Goal: Transaction & Acquisition: Purchase product/service

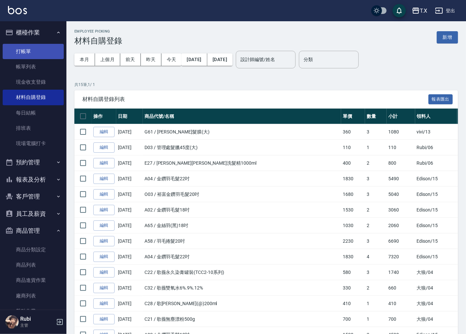
click at [38, 58] on link "打帳單" at bounding box center [33, 51] width 61 height 15
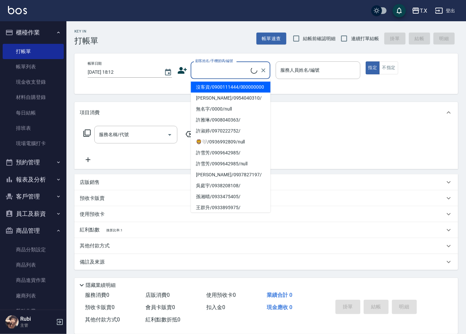
click at [229, 65] on input "顧客姓名/手機號碼/編號" at bounding box center [222, 70] width 57 height 12
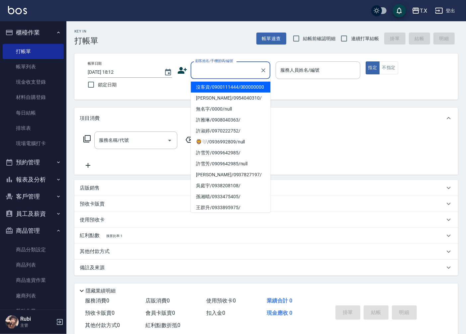
click at [227, 93] on li "沒客資/0900111444/000000000" at bounding box center [231, 87] width 80 height 11
type input "沒客資/0900111444/000000000"
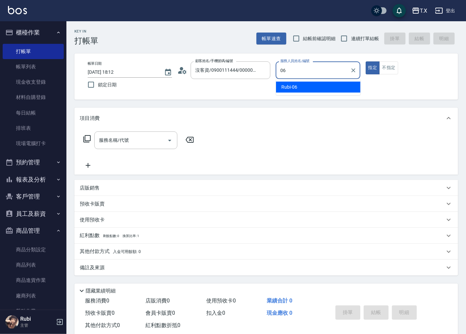
type input "Rubi-06"
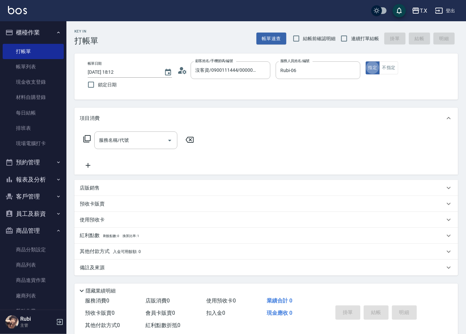
type button "true"
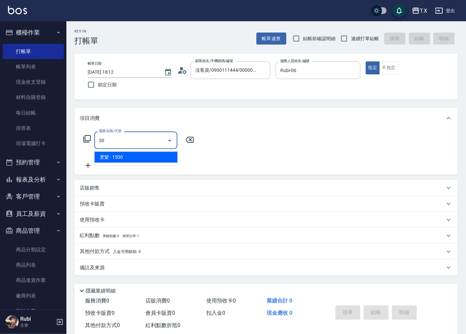
type input "301"
type input "150"
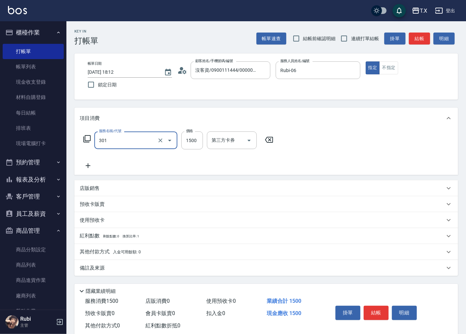
type input "燙髮(301)"
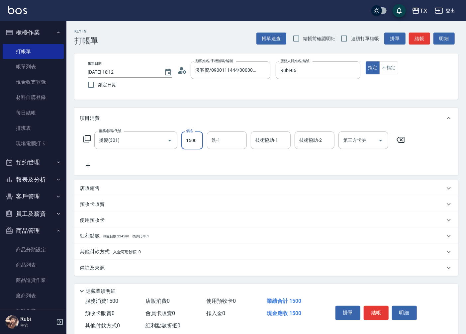
type input "1"
type input "0"
type input "140"
type input "1400"
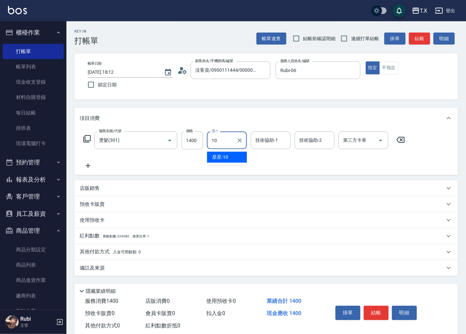
type input "星星-10"
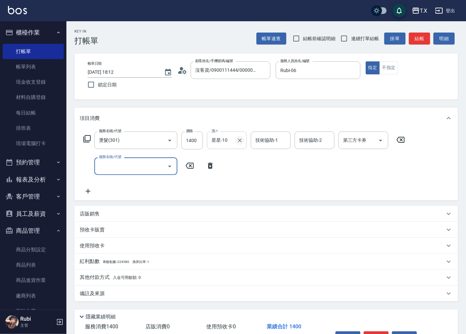
click at [237, 140] on icon "Clear" at bounding box center [239, 140] width 7 height 7
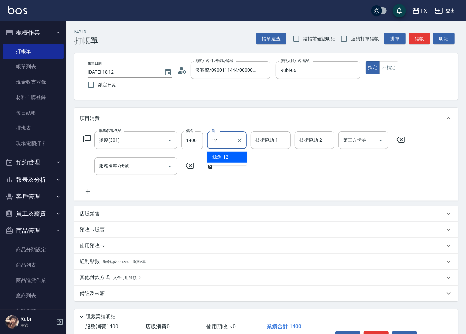
type input "鯨魚-12"
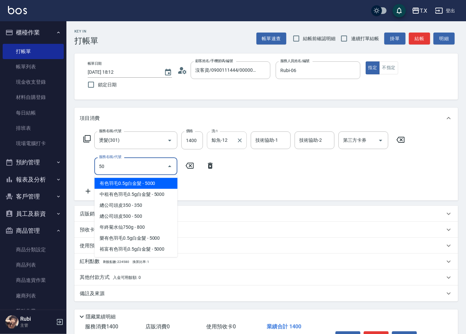
type input "501"
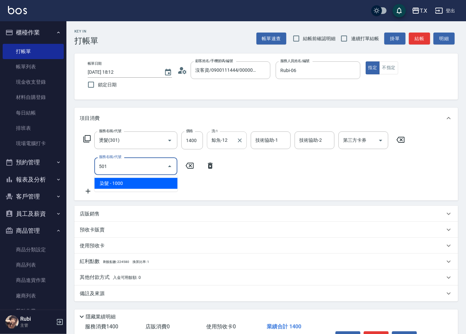
type input "240"
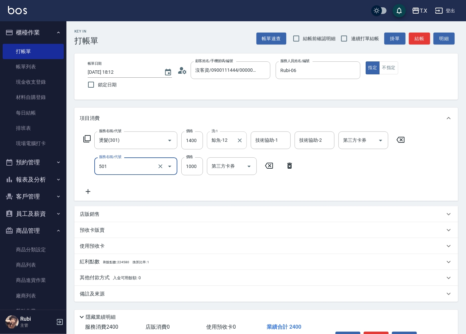
type input "染髮(501)"
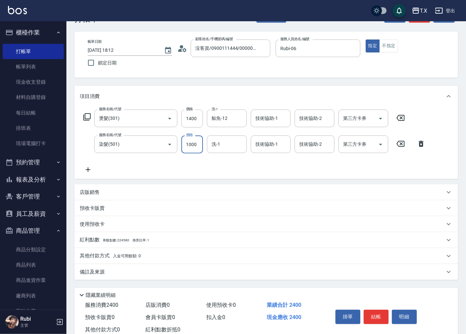
scroll to position [42, 0]
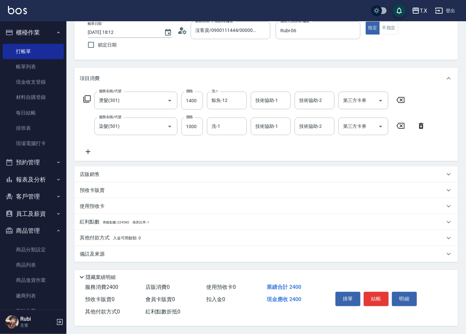
click at [105, 235] on p "其他付款方式 入金可用餘額: 0" at bounding box center [110, 237] width 61 height 7
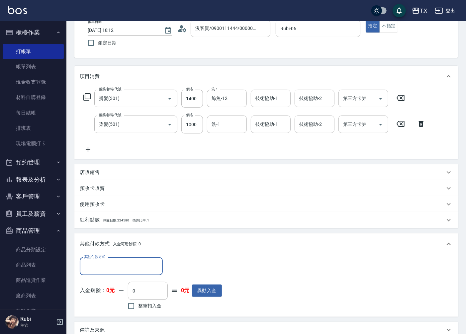
scroll to position [0, 0]
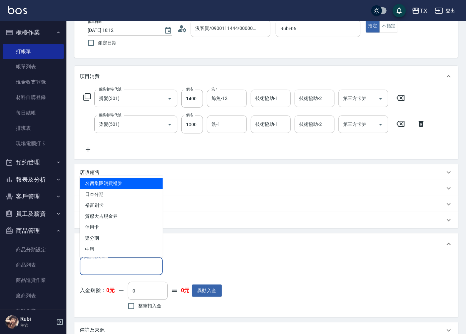
click at [107, 264] on input "其他付款方式" at bounding box center [121, 266] width 77 height 12
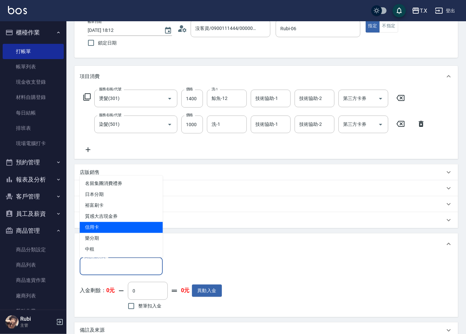
click at [101, 226] on span "信用卡" at bounding box center [121, 227] width 83 height 11
type input "信用卡"
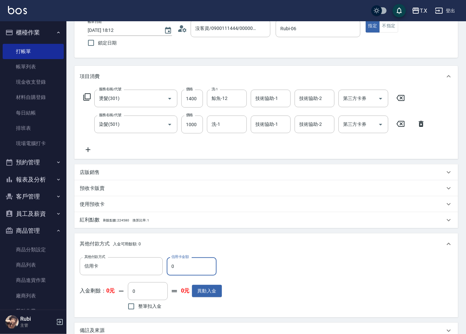
click at [174, 266] on input "0" at bounding box center [192, 266] width 50 height 18
type input "230"
type input "23"
type input "210"
type input "2329"
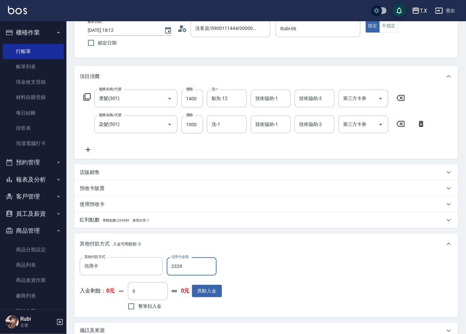
type input "0"
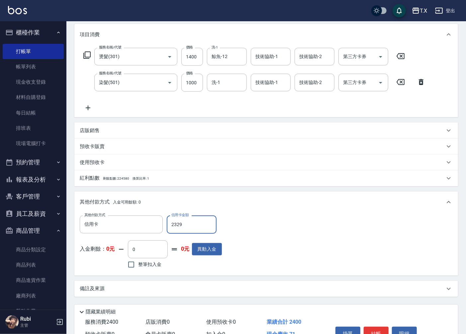
scroll to position [120, 0]
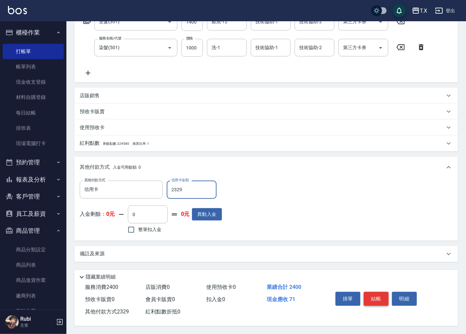
type input "2329"
click at [382, 294] on button "結帳" at bounding box center [376, 299] width 25 height 14
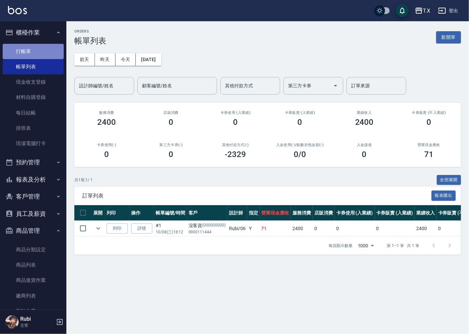
click at [56, 55] on link "打帳單" at bounding box center [33, 51] width 61 height 15
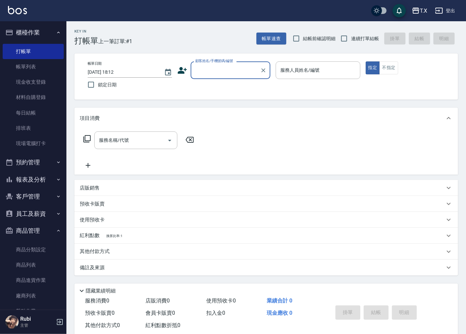
click at [360, 31] on div "Key In 打帳單 上一筆訂單:#1 帳單速查 結帳前確認明細 連續打單結帳 掛單 結帳 明細" at bounding box center [261, 33] width 391 height 24
click at [347, 40] on input "連續打單結帳" at bounding box center [344, 39] width 14 height 14
checkbox input "true"
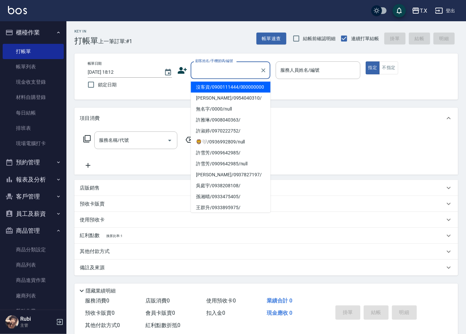
click at [231, 73] on input "顧客姓名/手機號碼/編號" at bounding box center [226, 70] width 64 height 12
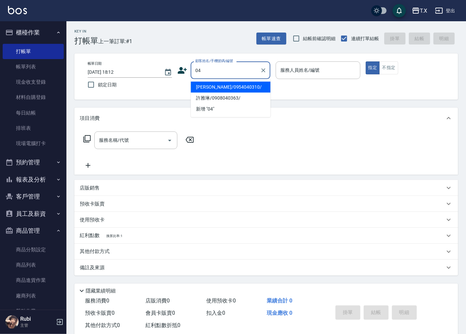
click at [366, 61] on button "指定" at bounding box center [373, 67] width 14 height 13
type input "[PERSON_NAME]/0954040310/"
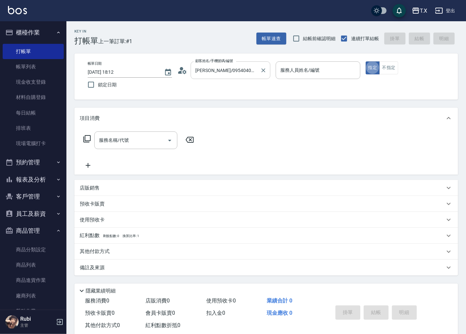
type button "true"
type input "[PERSON_NAME]-11"
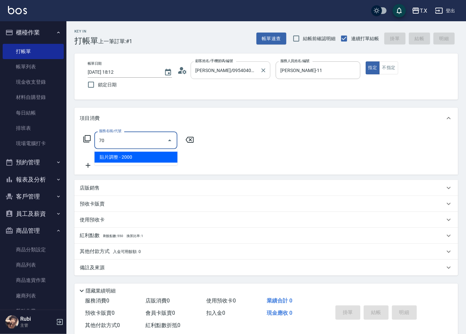
type input "7"
type input "1005"
type input "60"
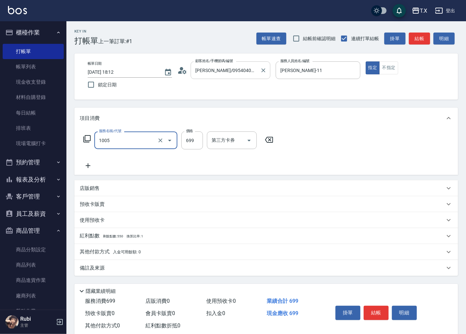
type input "毛囊淨化洗髮(1005)"
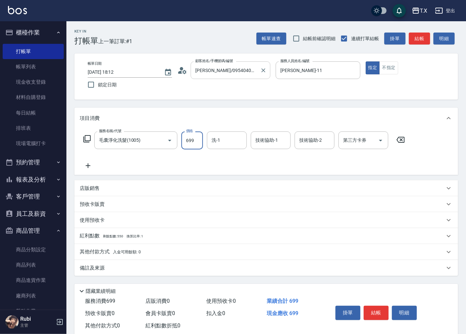
type input "0"
type input "700"
type input "70"
type input "700"
click at [413, 39] on button "結帳" at bounding box center [419, 39] width 21 height 12
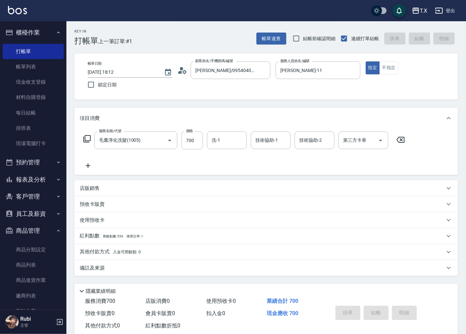
type input "[DATE] 18:13"
type input "0"
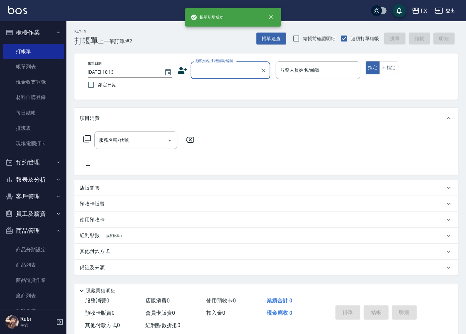
click at [231, 70] on input "顧客姓名/手機號碼/編號" at bounding box center [226, 70] width 64 height 12
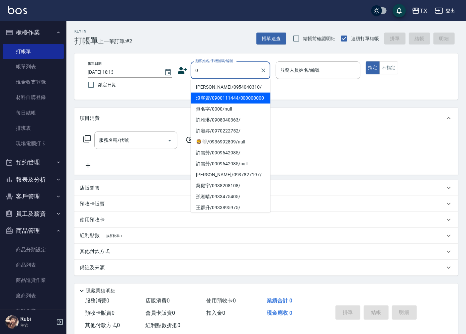
click at [221, 98] on li "沒客資/0900111444/000000000" at bounding box center [231, 98] width 80 height 11
type input "沒客資/0900111444/000000000"
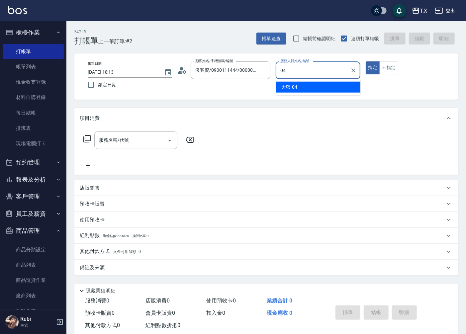
type input "大狼-04"
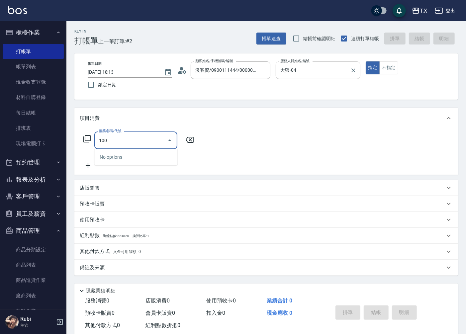
type input "1005"
type input "60"
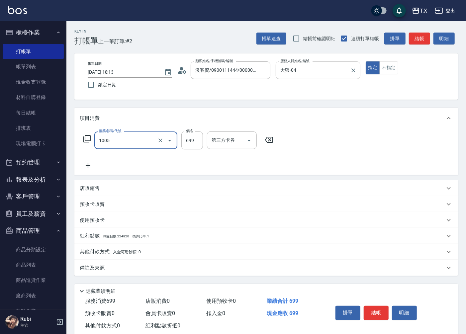
type input "毛囊淨化洗髮(1005)"
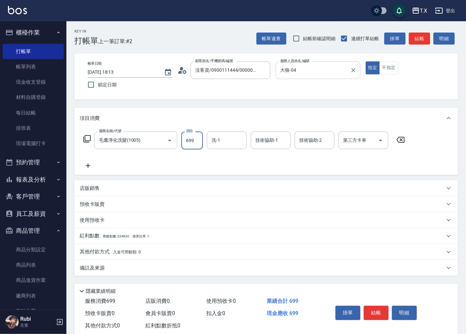
type input "7"
type input "0"
type input "70"
type input "700"
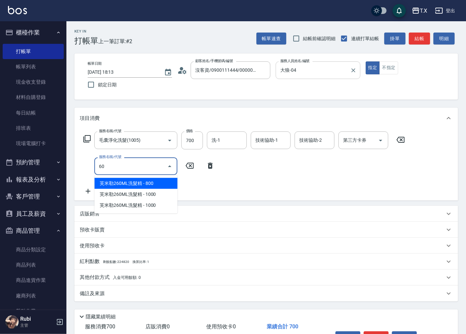
type input "601"
type input "100"
type input "自備護髮(601)"
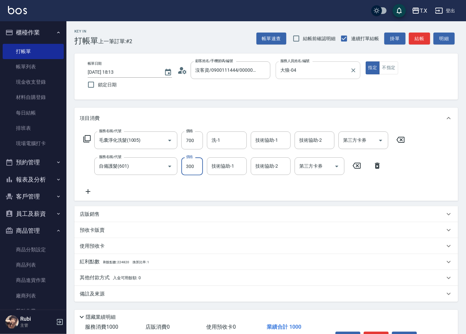
type input "7"
type input "70"
type input "700"
type input "140"
type input "700"
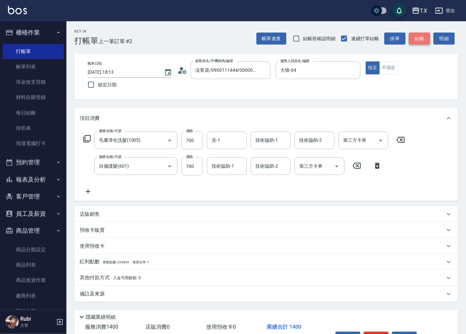
click at [414, 39] on button "結帳" at bounding box center [419, 39] width 21 height 12
type input "0"
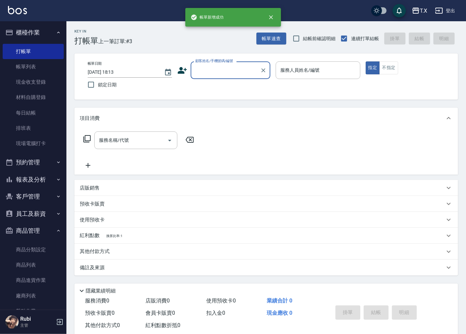
click at [230, 69] on input "顧客姓名/手機號碼/編號" at bounding box center [226, 70] width 64 height 12
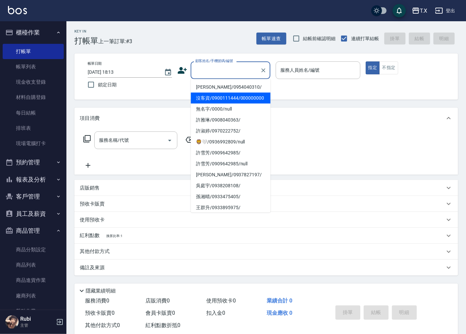
click at [216, 99] on li "沒客資/0900111444/000000000" at bounding box center [231, 98] width 80 height 11
type input "沒客資/0900111444/000000000"
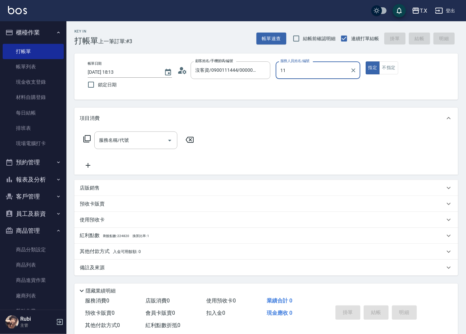
type input "[PERSON_NAME]-11"
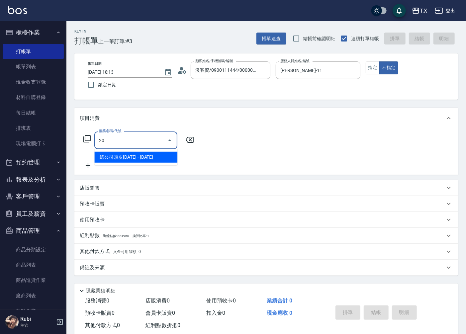
type input "204"
type input "40"
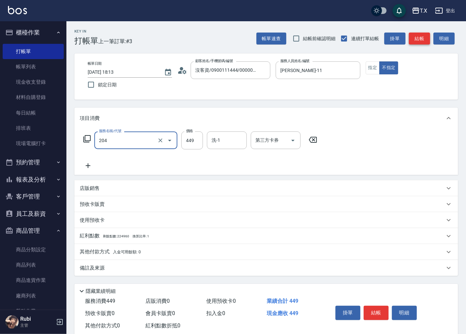
type input "精油舒壓洗髮(204)"
click at [409, 41] on button "結帳" at bounding box center [419, 39] width 21 height 12
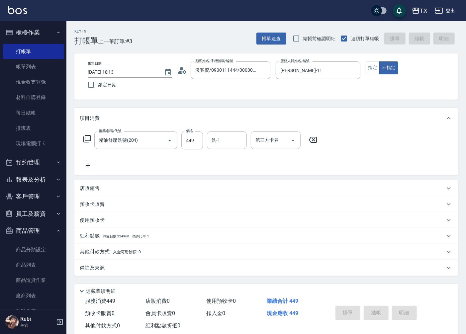
type input "0"
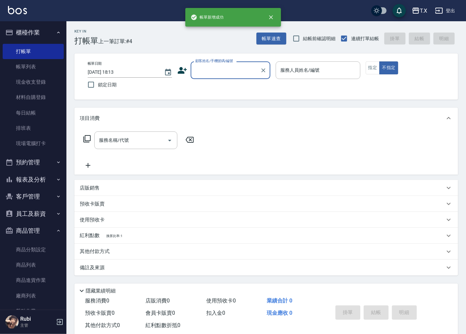
click at [29, 230] on button "商品管理" at bounding box center [33, 230] width 61 height 17
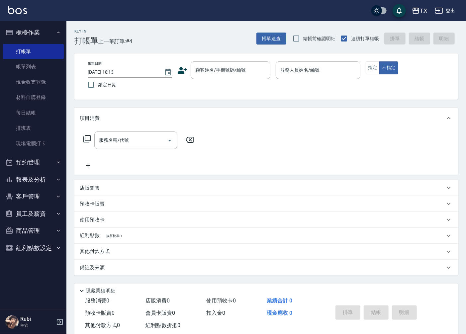
click at [40, 180] on button "報表及分析" at bounding box center [33, 179] width 61 height 17
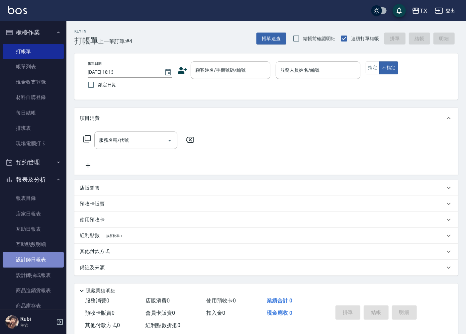
click at [41, 261] on link "設計師日報表" at bounding box center [33, 259] width 61 height 15
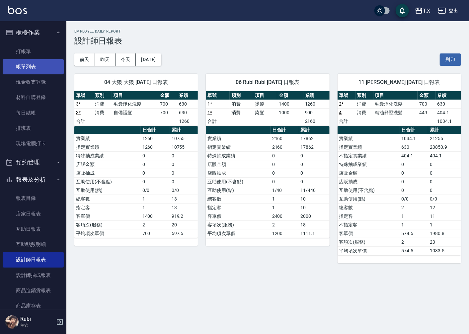
click at [38, 68] on link "帳單列表" at bounding box center [33, 66] width 61 height 15
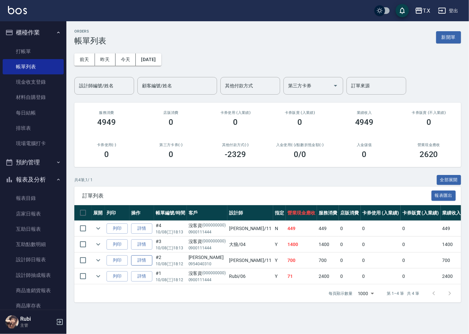
click at [134, 260] on link "詳情" at bounding box center [141, 260] width 21 height 10
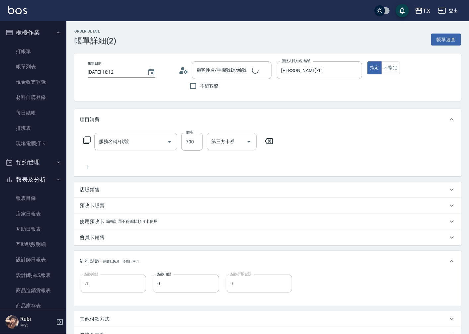
type input "[DATE] 18:12"
type input "[PERSON_NAME]-11"
type input "70"
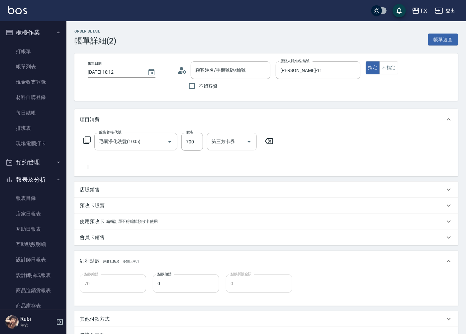
type input "毛囊淨化洗髮(1005)"
type input "[PERSON_NAME]/0954040310/"
click at [264, 68] on icon "Clear" at bounding box center [263, 70] width 7 height 7
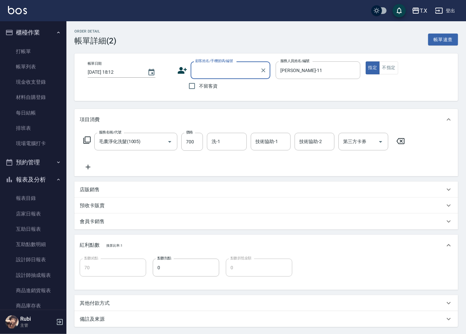
click at [236, 69] on input "顧客姓名/手機號碼/編號" at bounding box center [226, 70] width 64 height 12
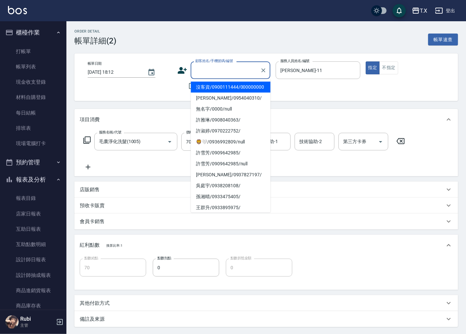
click at [230, 91] on li "沒客資/0900111444/000000000" at bounding box center [231, 87] width 80 height 11
type input "沒客資/0900111444/000000000"
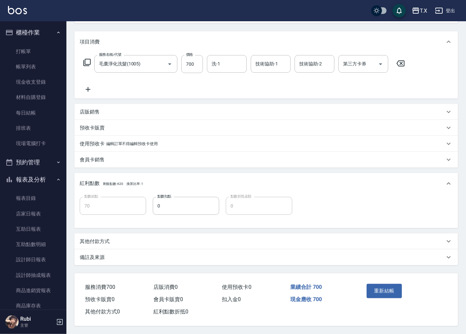
scroll to position [80, 0]
click at [385, 288] on button "重新結帳" at bounding box center [384, 291] width 35 height 14
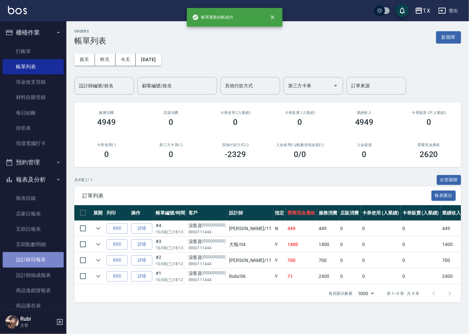
click at [45, 257] on link "設計師日報表" at bounding box center [33, 259] width 61 height 15
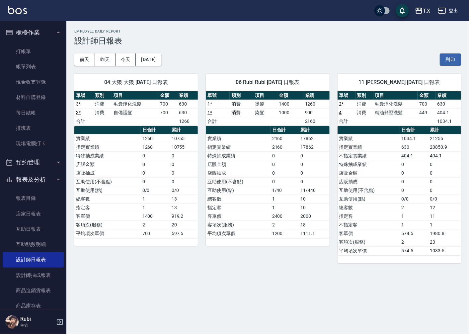
click at [340, 104] on link "2 *" at bounding box center [341, 103] width 5 height 5
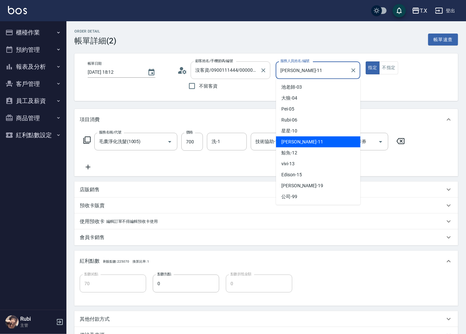
drag, startPoint x: 310, startPoint y: 68, endPoint x: 262, endPoint y: 77, distance: 49.0
click at [262, 77] on div "帳單日期 [DATE] 18:12 顧客姓名/手機號碼/編號 沒客資/0900111444/000000000 顧客姓名/手機號碼/編號 不留客資 服務人員姓…" at bounding box center [266, 77] width 368 height 32
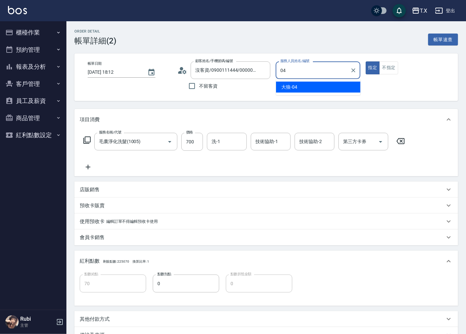
type input "大狼-04"
type button "true"
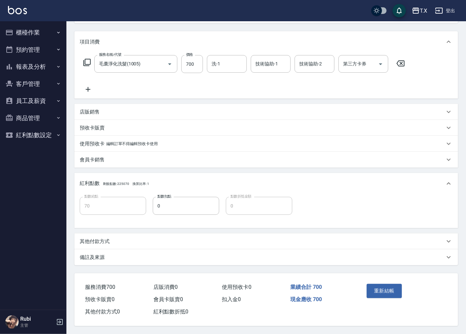
scroll to position [80, 0]
click at [381, 286] on button "重新結帳" at bounding box center [384, 291] width 35 height 14
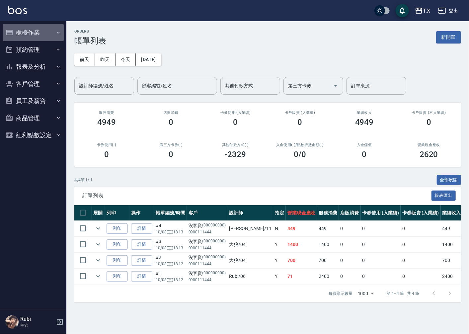
click at [34, 33] on button "櫃檯作業" at bounding box center [33, 32] width 61 height 17
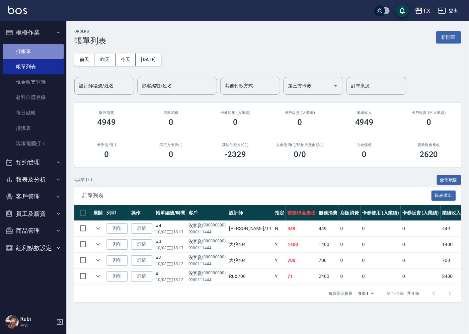
click at [30, 48] on link "打帳單" at bounding box center [33, 51] width 61 height 15
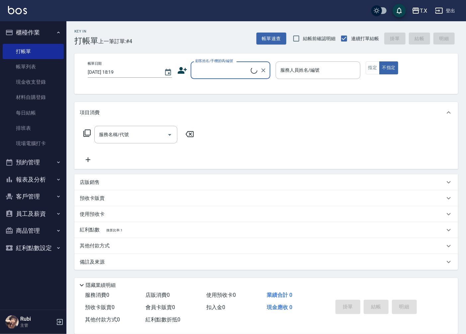
click at [218, 77] on div "顧客姓名/手機號碼/編號" at bounding box center [231, 70] width 80 height 18
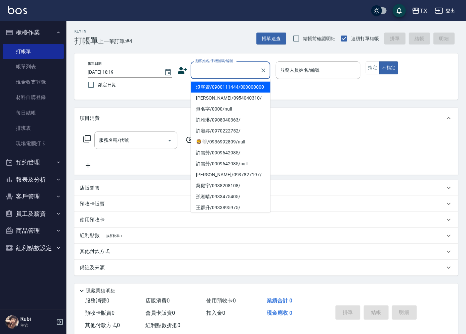
click at [205, 90] on li "沒客資/0900111444/000000000" at bounding box center [231, 87] width 80 height 11
type input "沒客資/0900111444/000000000"
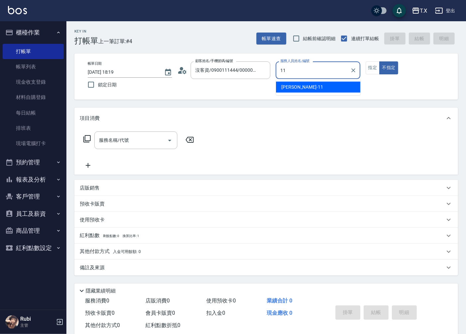
type input "[PERSON_NAME]-11"
type button "false"
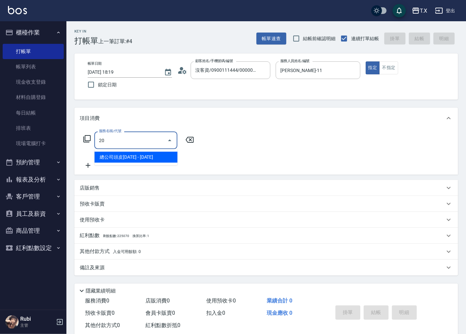
type input "201"
type input "20"
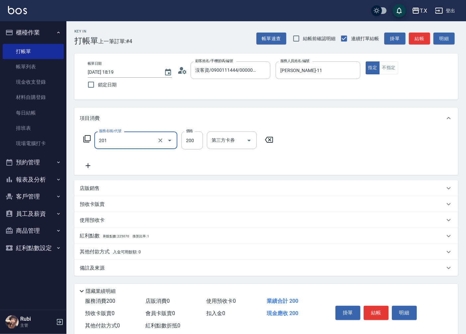
type input "洗髮(201)"
type input "3"
type input "0"
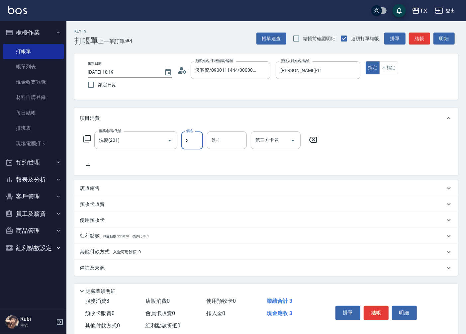
type input "30"
type input "300"
type input "鯨魚-12"
click at [418, 42] on button "結帳" at bounding box center [419, 39] width 21 height 12
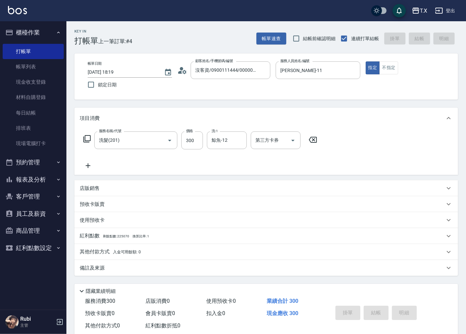
type input "0"
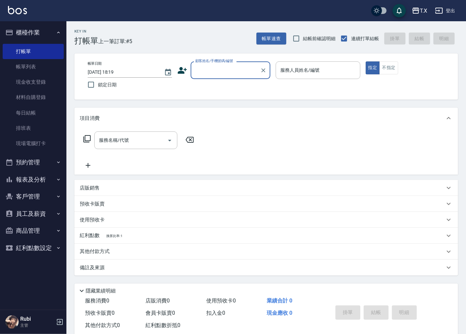
click at [205, 68] on input "顧客姓名/手機號碼/編號" at bounding box center [226, 70] width 64 height 12
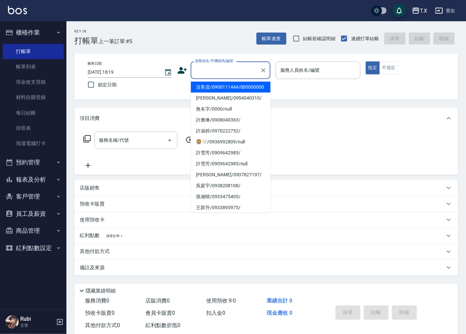
click at [214, 93] on li "沒客資/0900111444/000000000" at bounding box center [231, 87] width 80 height 11
type input "沒客資/0900111444/000000000"
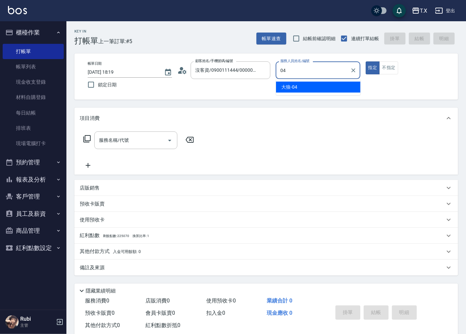
type input "大狼-04"
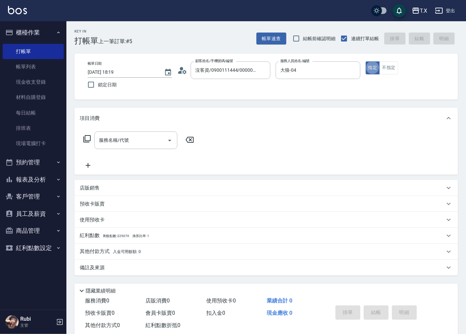
type button "true"
type input "401"
type input "20"
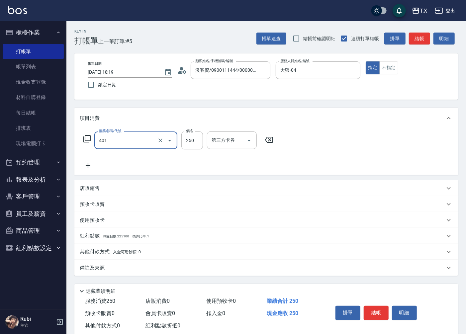
type input "剪髮(401)"
type input "0"
type input "20"
type input "200"
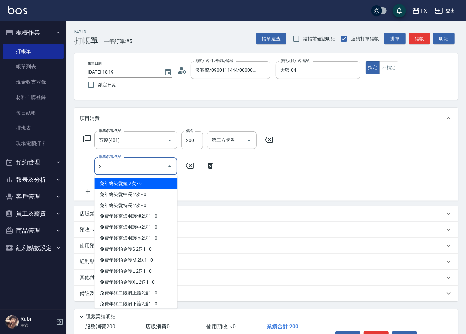
type input "20"
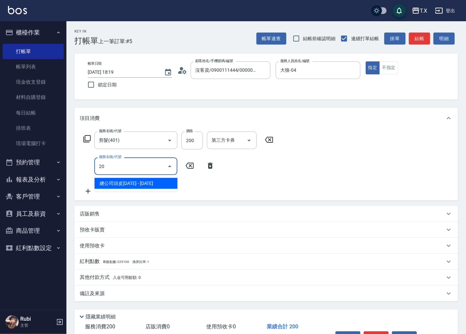
type input "140"
type input "總公司頭皮1200(1018)"
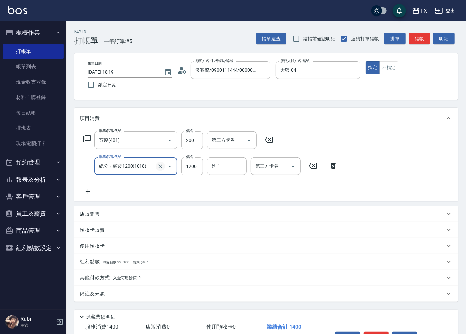
click at [157, 168] on icon "Clear" at bounding box center [160, 166] width 7 height 7
type input "0"
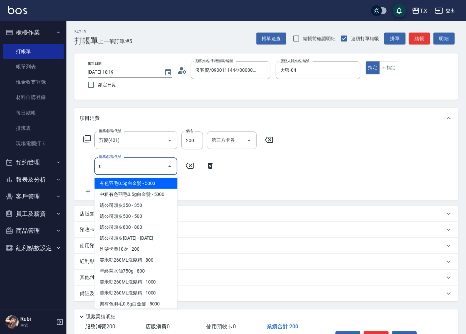
type input "20"
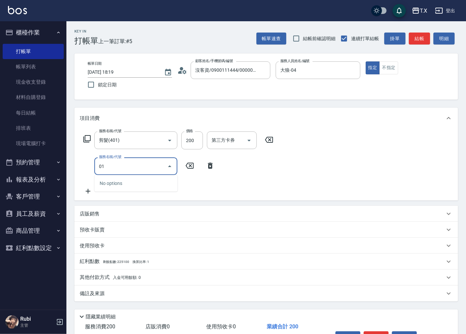
type input "201"
type input "40"
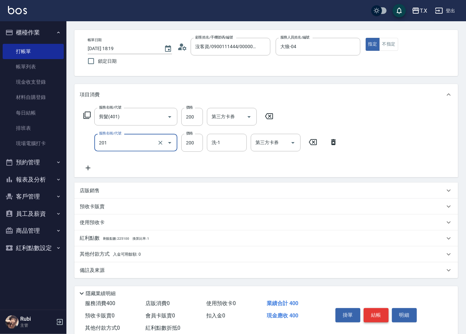
scroll to position [42, 0]
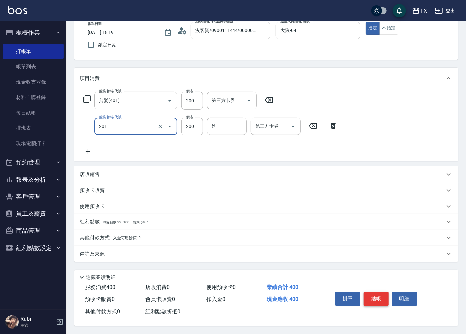
type input "洗髮(201)"
click at [374, 297] on button "結帳" at bounding box center [376, 299] width 25 height 14
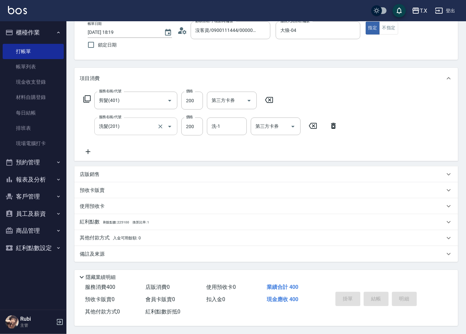
type input "2025/10/08 18:51"
type input "0"
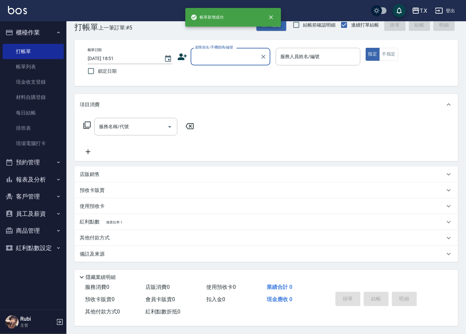
scroll to position [0, 0]
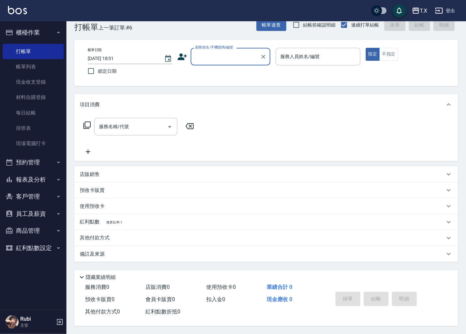
click at [33, 180] on button "報表及分析" at bounding box center [33, 179] width 61 height 17
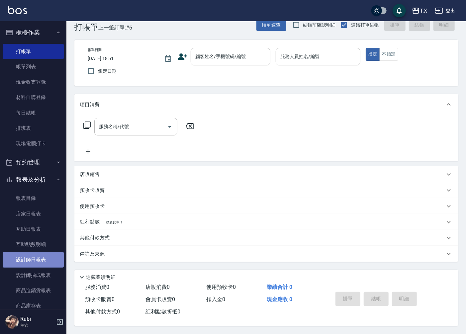
click at [39, 259] on link "設計師日報表" at bounding box center [33, 259] width 61 height 15
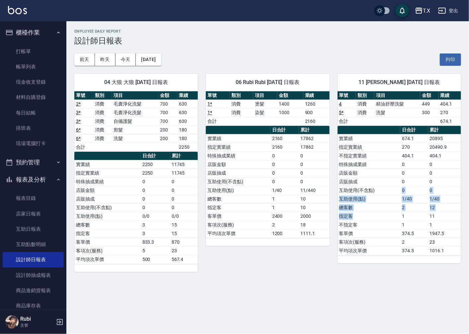
drag, startPoint x: 386, startPoint y: 214, endPoint x: 371, endPoint y: 170, distance: 46.4
click at [376, 181] on tbody "實業績 674.1 20895 指定實業績 270 20490.9 不指定實業績 404.1 404.1 特殊抽成業績 0 0 店販金額 0 0 店販抽成 0…" at bounding box center [400, 194] width 124 height 121
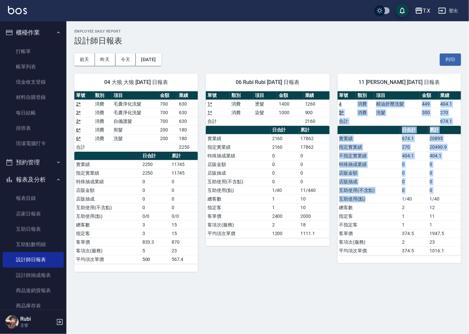
drag, startPoint x: 352, startPoint y: 102, endPoint x: 377, endPoint y: 212, distance: 113.3
click at [376, 198] on div "單號 類別 項目 金額 業績 4 消費 精油舒壓洗髮 449 404.1 5 * 消費 洗髮 300 270 合計 674.1 日合計 累計 實業績 674.…" at bounding box center [400, 173] width 124 height 164
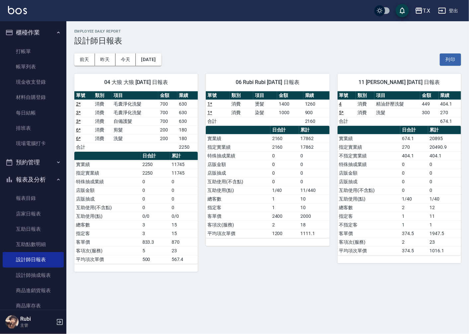
drag, startPoint x: 376, startPoint y: 229, endPoint x: 376, endPoint y: 214, distance: 14.9
click at [376, 228] on td "不指定客" at bounding box center [369, 224] width 63 height 9
drag, startPoint x: 376, startPoint y: 214, endPoint x: 369, endPoint y: 171, distance: 43.7
click at [371, 182] on tbody "實業績 674.1 20895 指定實業績 270 20490.9 不指定實業績 404.1 404.1 特殊抽成業績 0 0 店販金額 0 0 店販抽成 0…" at bounding box center [400, 194] width 124 height 121
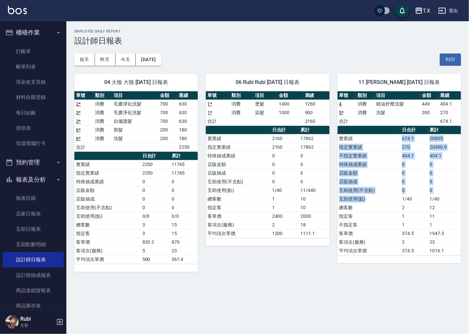
drag, startPoint x: 367, startPoint y: 140, endPoint x: 390, endPoint y: 213, distance: 76.8
click at [388, 207] on tbody "實業績 674.1 20895 指定實業績 270 20490.9 不指定實業績 404.1 404.1 特殊抽成業績 0 0 店販金額 0 0 店販抽成 0…" at bounding box center [400, 194] width 124 height 121
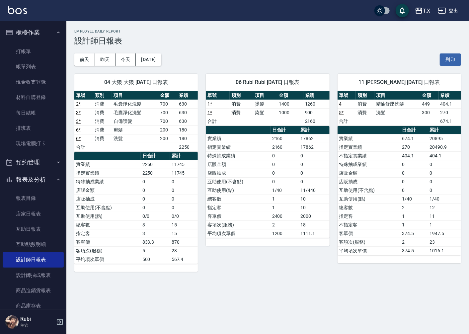
click at [389, 222] on td "不指定客" at bounding box center [369, 224] width 63 height 9
drag, startPoint x: 301, startPoint y: 225, endPoint x: 272, endPoint y: 151, distance: 79.6
click at [296, 200] on tbody "實業績 2160 17862 指定實業績 2160 17862 特殊抽成業績 0 0 店販金額 0 0 店販抽成 0 0 互助使用(不含點) 0 0 互助使用…" at bounding box center [268, 186] width 124 height 104
drag, startPoint x: 272, startPoint y: 150, endPoint x: 284, endPoint y: 204, distance: 54.6
click at [280, 186] on tbody "實業績 2160 17862 指定實業績 2160 17862 特殊抽成業績 0 0 店販金額 0 0 店販抽成 0 0 互助使用(不含點) 0 0 互助使用…" at bounding box center [268, 186] width 124 height 104
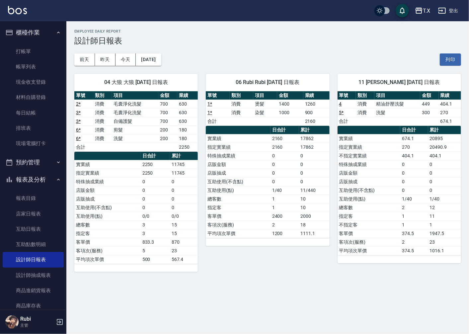
click at [284, 204] on td "1" at bounding box center [285, 207] width 29 height 9
click at [39, 50] on link "打帳單" at bounding box center [33, 51] width 61 height 15
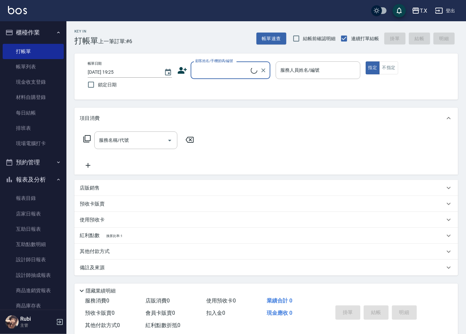
click at [223, 72] on input "顧客姓名/手機號碼/編號" at bounding box center [222, 70] width 57 height 12
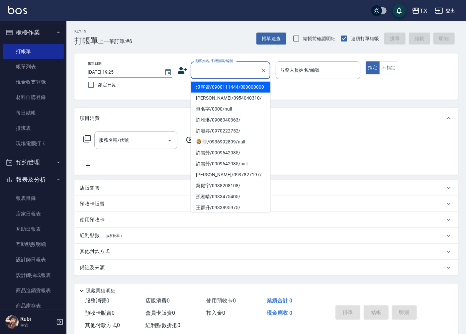
click at [223, 93] on li "沒客資/0900111444/000000000" at bounding box center [231, 87] width 80 height 11
type input "沒客資/0900111444/000000000"
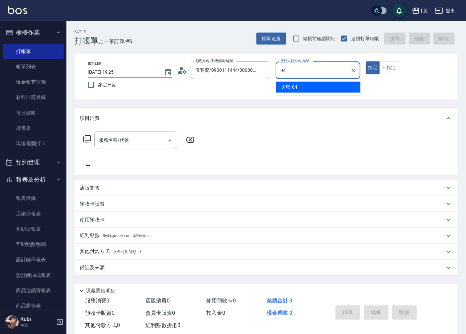
type input "大狼-04"
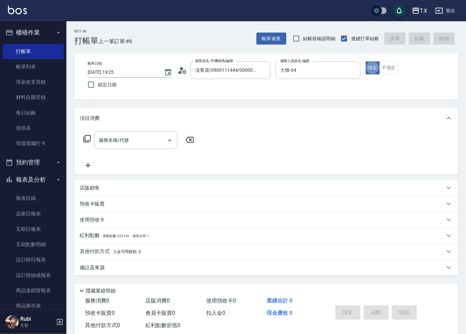
type button "true"
type input "401"
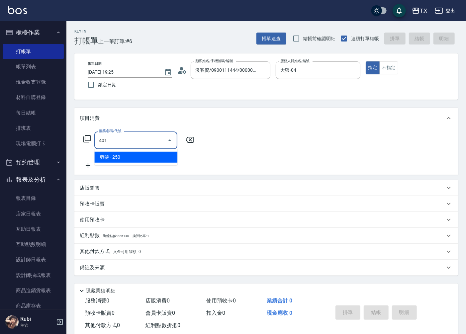
type input "20"
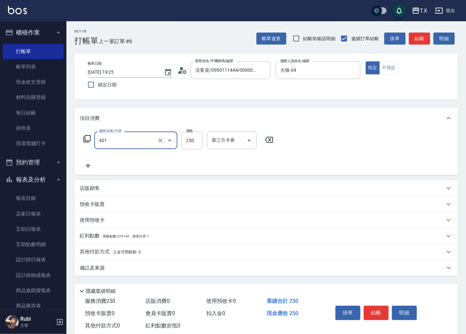
type input "剪髮(401)"
type input "0"
type input "20"
type input "200"
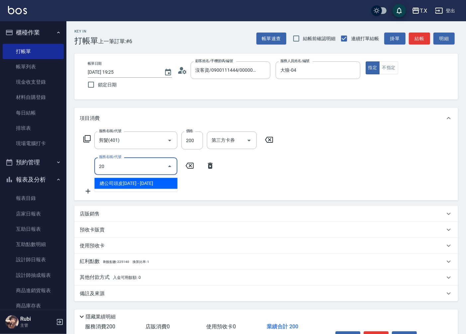
type input "201"
type input "40"
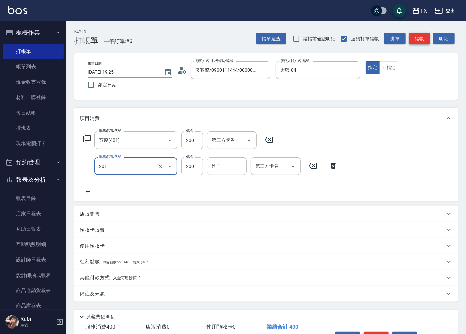
type input "洗髮(201)"
click at [419, 36] on button "結帳" at bounding box center [419, 39] width 21 height 12
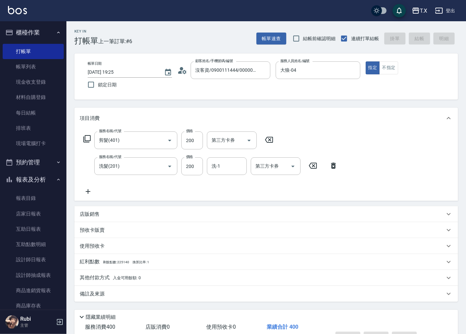
type input "2025/10/08 19:26"
type input "0"
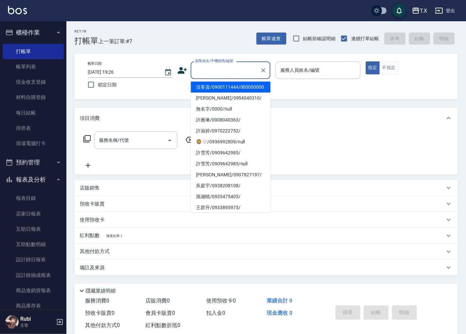
drag, startPoint x: 236, startPoint y: 65, endPoint x: 230, endPoint y: 75, distance: 11.0
click at [236, 65] on input "顧客姓名/手機號碼/編號" at bounding box center [226, 70] width 64 height 12
click at [226, 92] on li "沒客資/0900111444/000000000" at bounding box center [231, 87] width 80 height 11
type input "沒客資/0900111444/000000000"
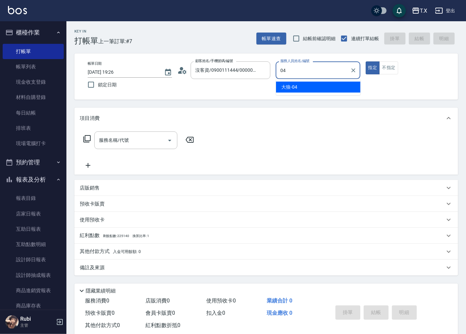
type input "大狼-04"
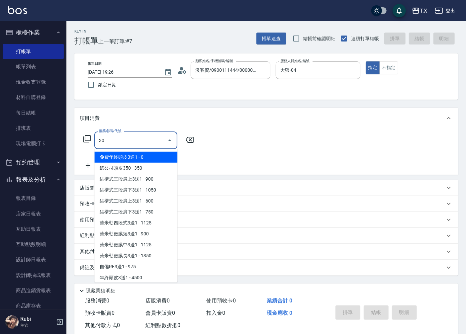
type input "301"
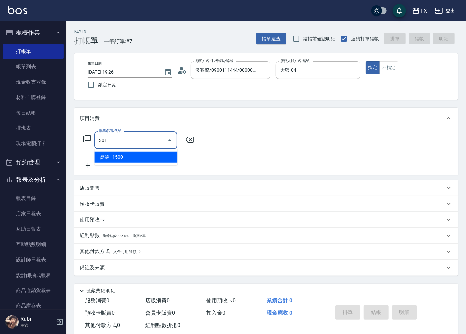
type input "150"
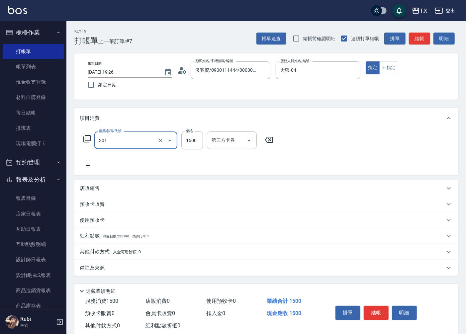
type input "燙髮(301)"
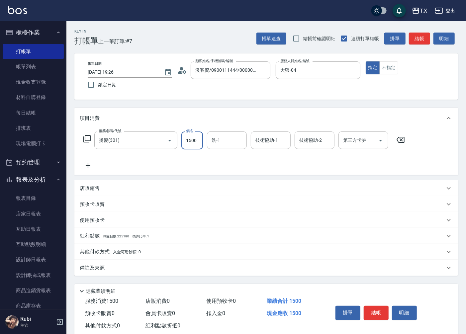
type input "0"
type input "200"
type input "2000"
click at [418, 39] on button "結帳" at bounding box center [419, 39] width 21 height 12
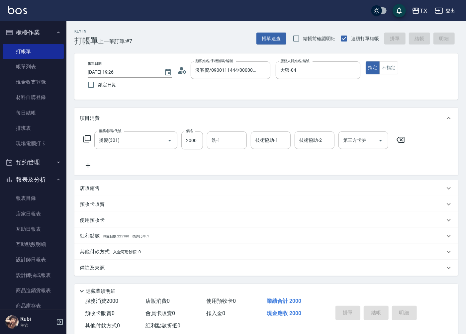
type input "2025/10/08 19:33"
type input "0"
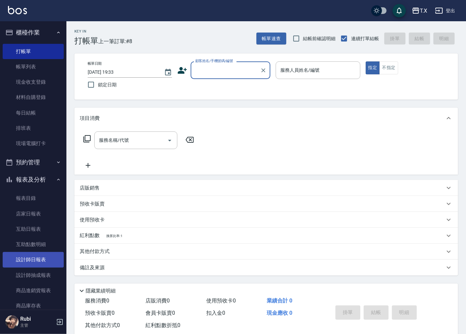
click at [38, 261] on link "設計師日報表" at bounding box center [33, 259] width 61 height 15
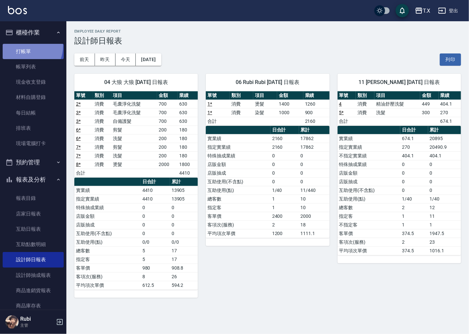
click at [25, 45] on link "打帳單" at bounding box center [33, 51] width 61 height 15
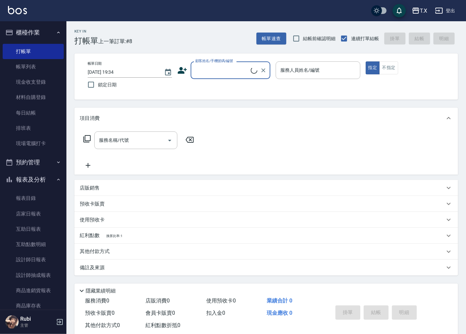
click at [248, 71] on input "顧客姓名/手機號碼/編號" at bounding box center [222, 70] width 57 height 12
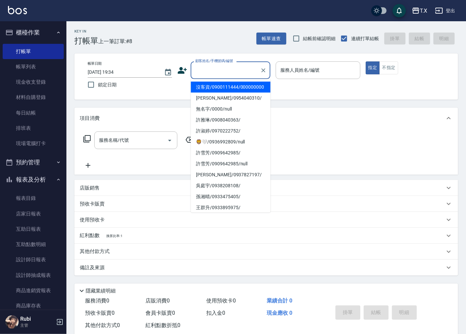
click at [234, 91] on li "沒客資/0900111444/000000000" at bounding box center [231, 87] width 80 height 11
type input "沒客資/0900111444/000000000"
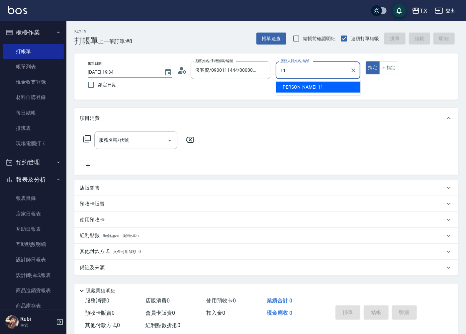
type input "[PERSON_NAME]-11"
type button "true"
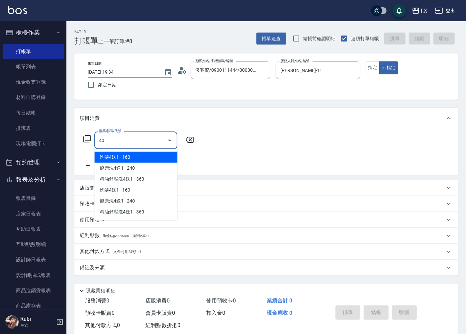
type input "401"
type input "20"
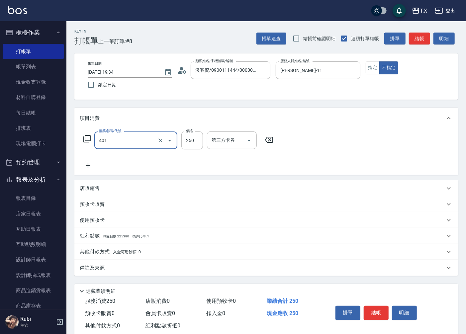
type input "剪髮(401)"
type input "0"
type input "10"
type input "100"
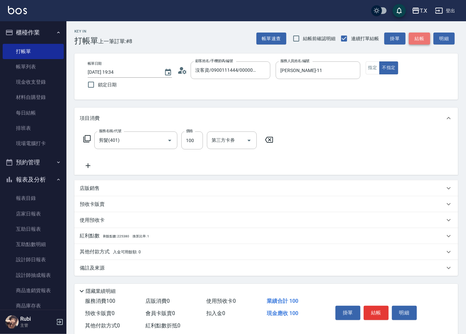
click at [414, 41] on button "結帳" at bounding box center [419, 39] width 21 height 12
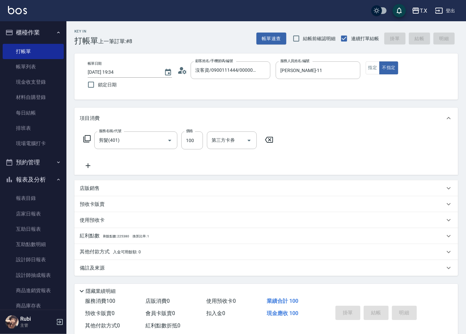
type input "0"
